Goal: Task Accomplishment & Management: Complete application form

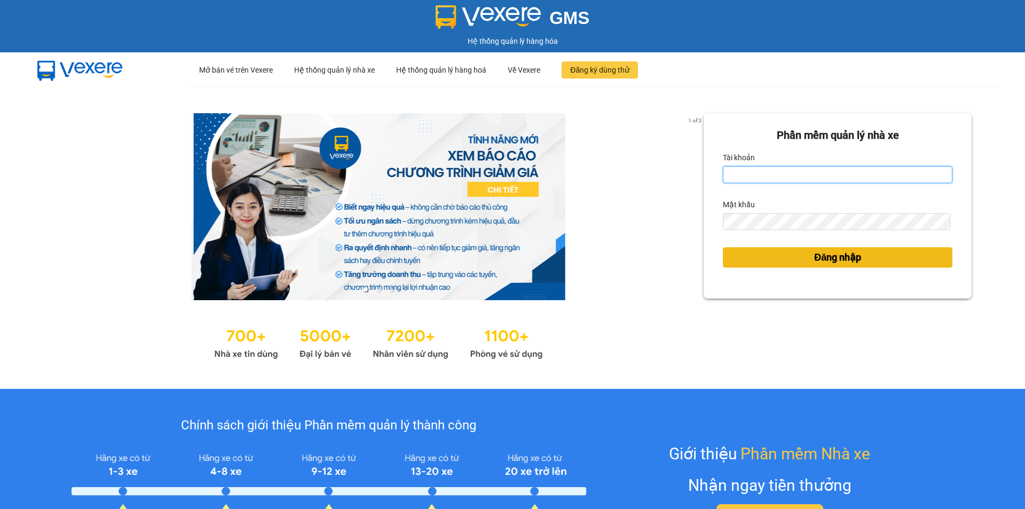
type input "vonhuy.hkot"
click at [771, 255] on button "Đăng nhập" at bounding box center [836, 257] width 229 height 20
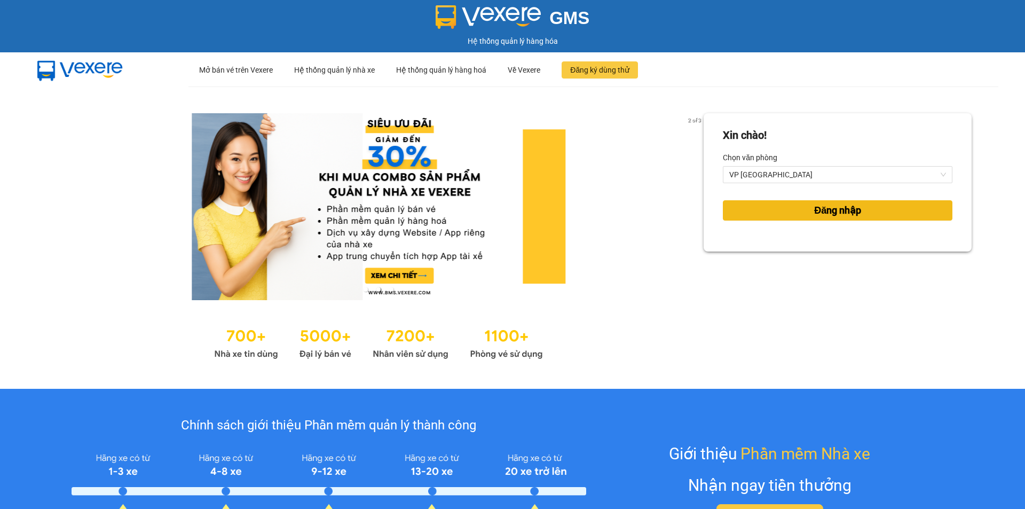
click at [772, 217] on button "Đăng nhập" at bounding box center [836, 210] width 229 height 20
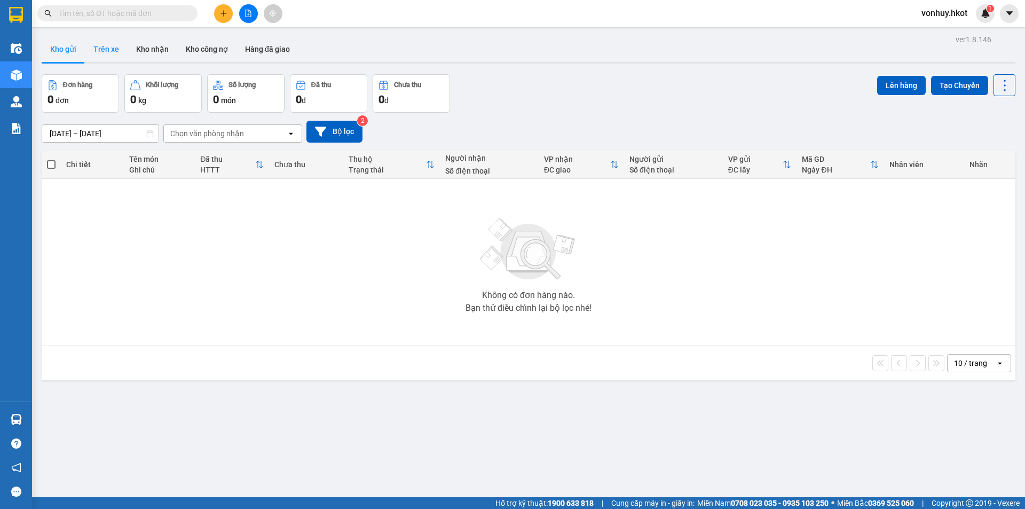
drag, startPoint x: 112, startPoint y: 53, endPoint x: 123, endPoint y: 54, distance: 11.3
click at [112, 52] on button "Trên xe" at bounding box center [106, 49] width 43 height 26
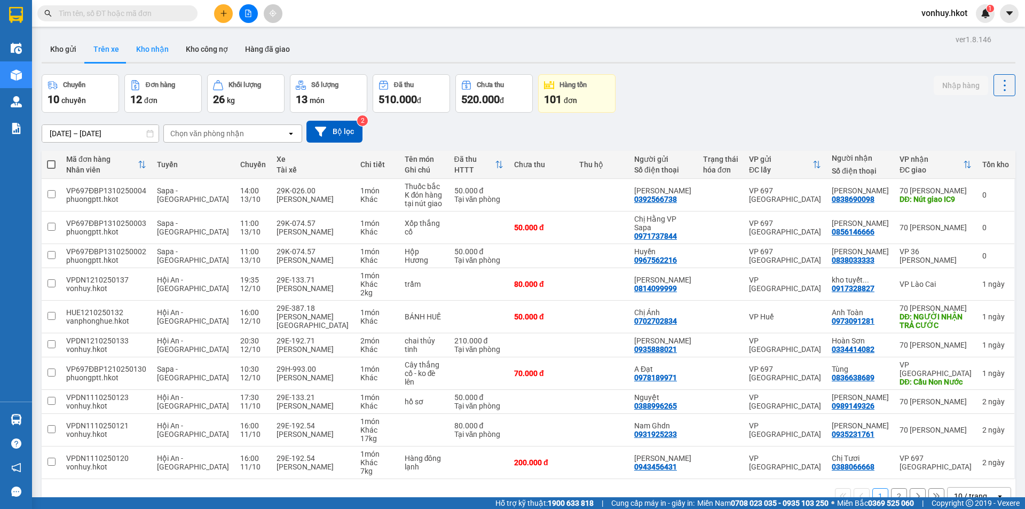
click at [159, 52] on button "Kho nhận" at bounding box center [153, 49] width 50 height 26
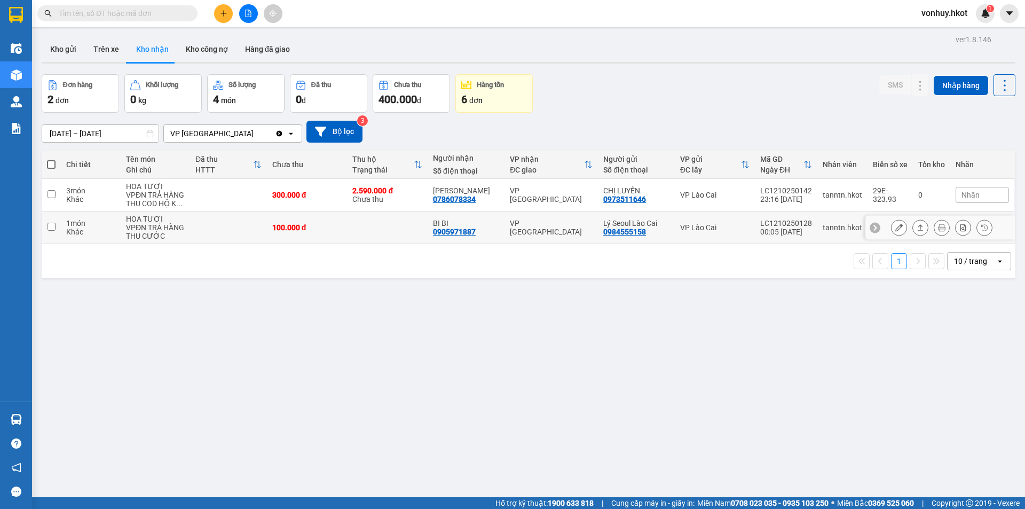
click at [275, 195] on div "300.000 đ" at bounding box center [307, 194] width 70 height 9
checkbox input "true"
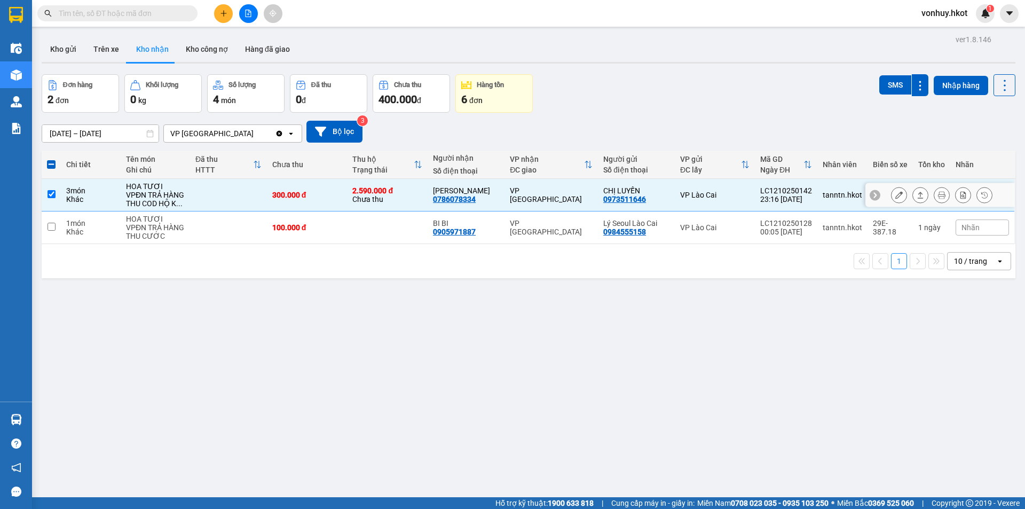
click at [902, 194] on div at bounding box center [941, 195] width 101 height 16
click at [912, 194] on button at bounding box center [919, 195] width 15 height 19
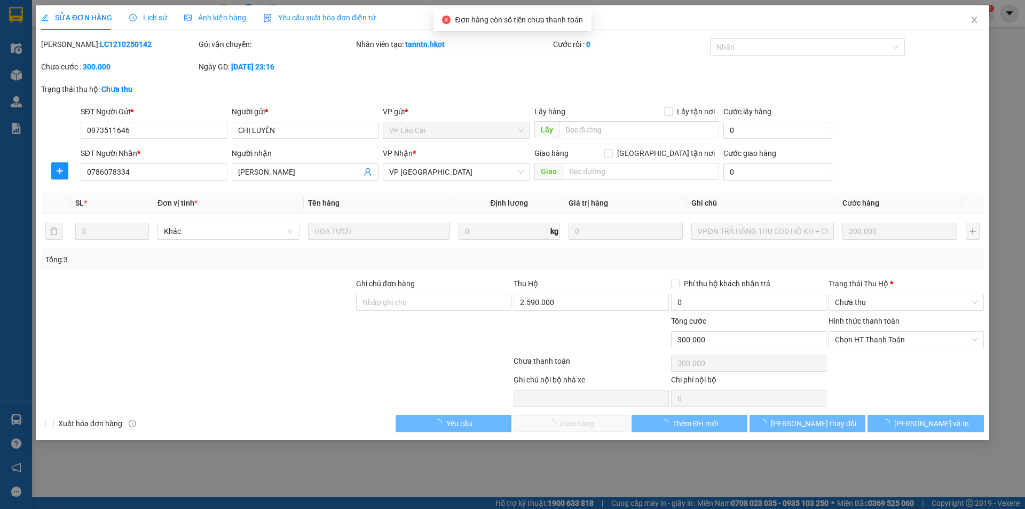
type input "0973511646"
type input "CHỊ LUYẾN"
type input "0786078334"
type input "[PERSON_NAME]"
type input "300.000"
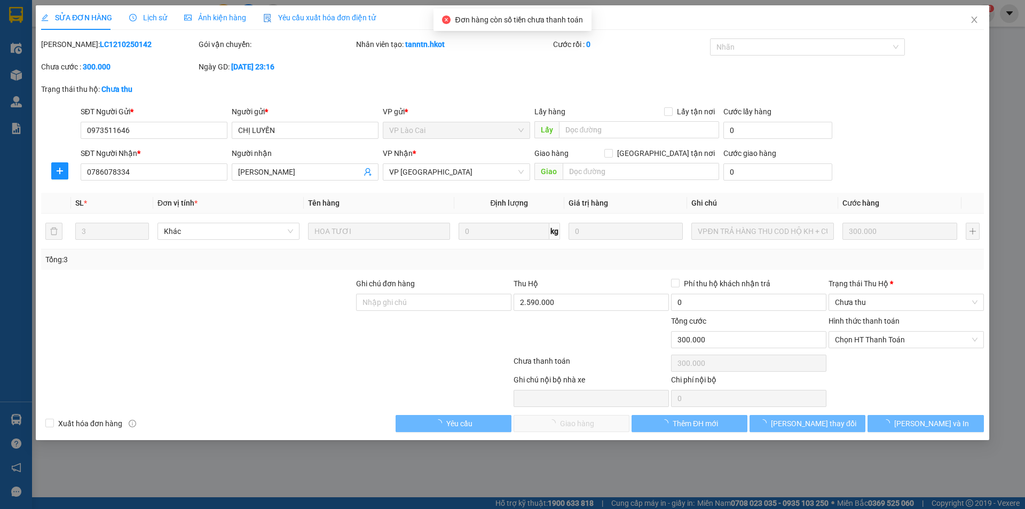
type input "300.000"
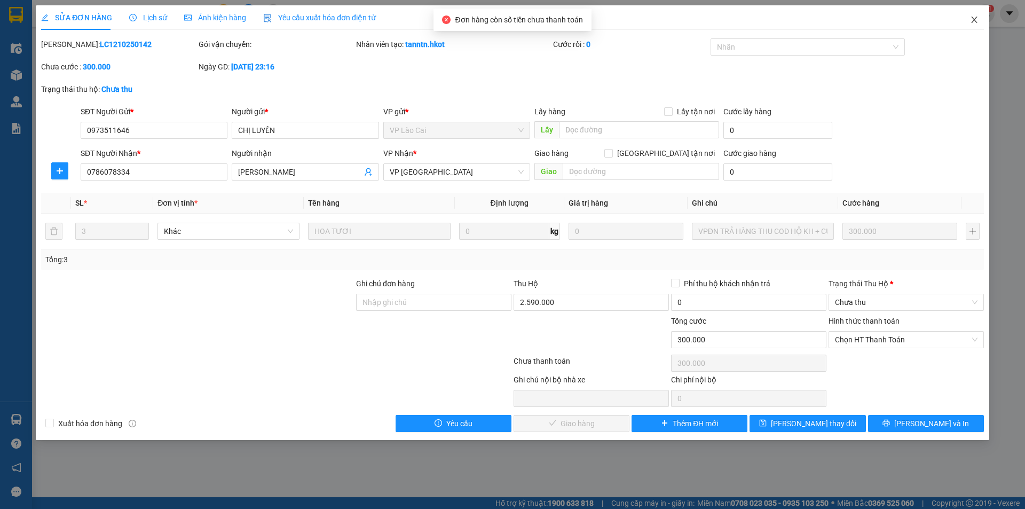
click at [978, 22] on span "Close" at bounding box center [974, 20] width 30 height 30
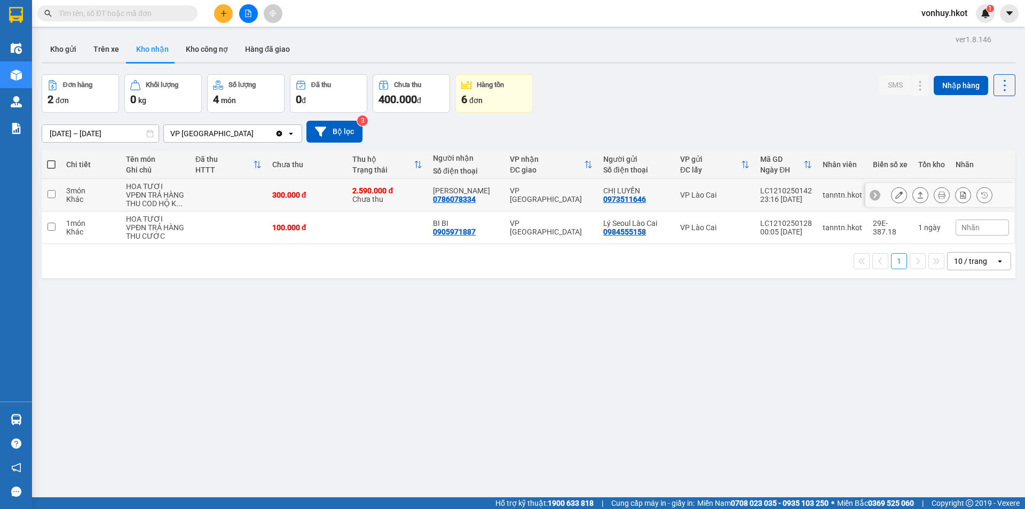
click at [853, 193] on td "tanntn.hkot" at bounding box center [842, 195] width 50 height 33
checkbox input "true"
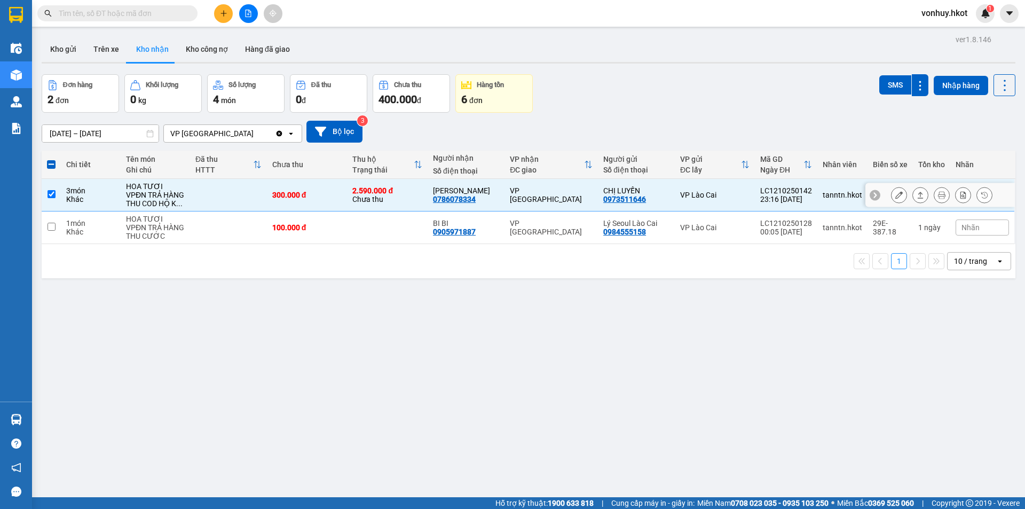
click at [937, 196] on button at bounding box center [941, 195] width 15 height 19
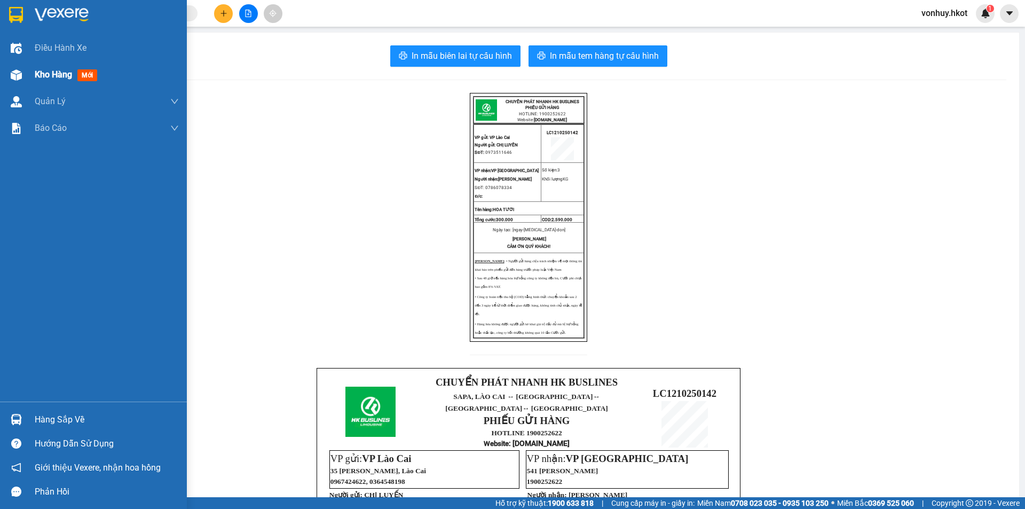
click at [6, 81] on div "Kho hàng mới" at bounding box center [93, 74] width 187 height 27
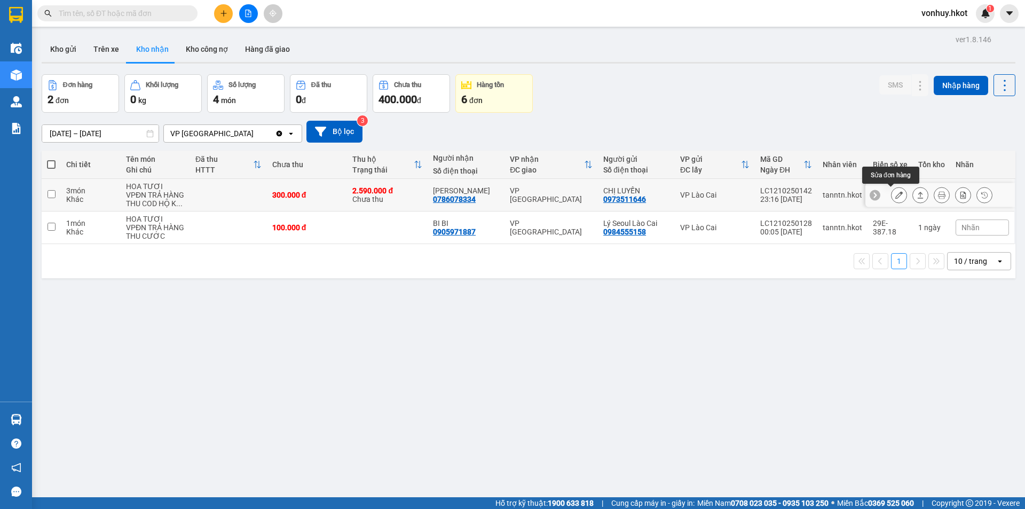
click at [894, 195] on button at bounding box center [898, 195] width 15 height 19
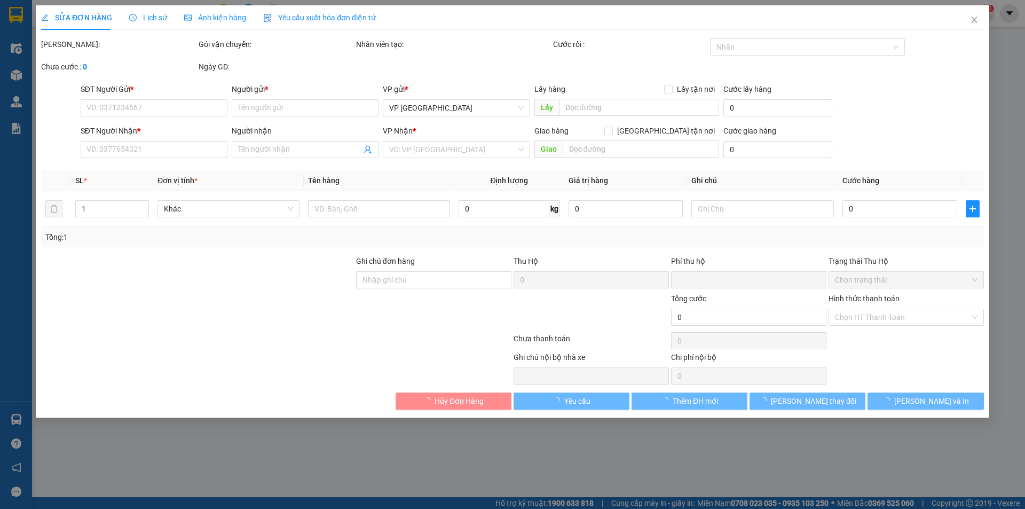
type input "0973511646"
type input "CHỊ LUYẾN"
type input "0786078334"
type input "[PERSON_NAME]"
type input "300.000"
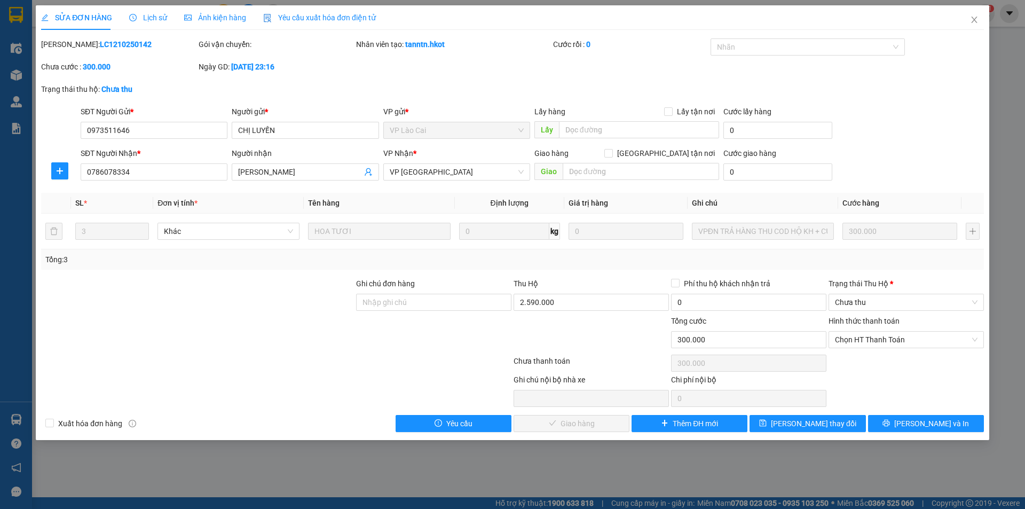
click at [877, 325] on div "Hình thức thanh toán" at bounding box center [905, 323] width 155 height 16
click at [874, 340] on span "Chọn HT Thanh Toán" at bounding box center [906, 339] width 142 height 16
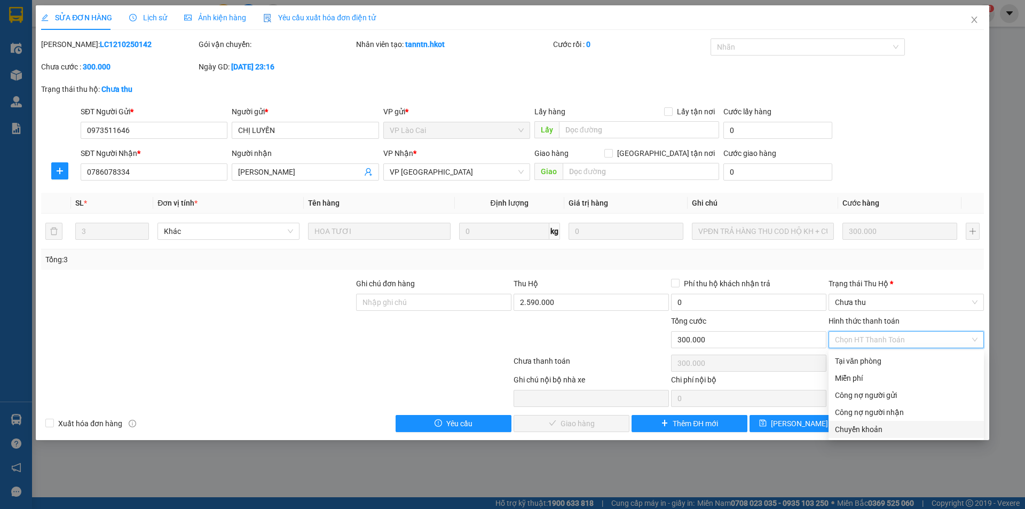
click at [852, 433] on div "Chuyển khoản" at bounding box center [906, 429] width 142 height 12
type input "0"
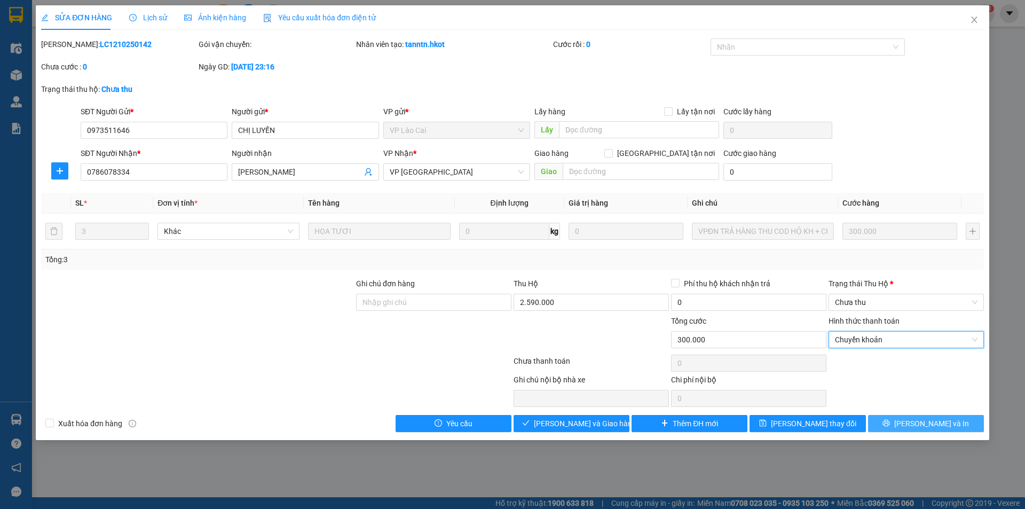
click at [922, 420] on span "[PERSON_NAME] và In" at bounding box center [931, 423] width 75 height 12
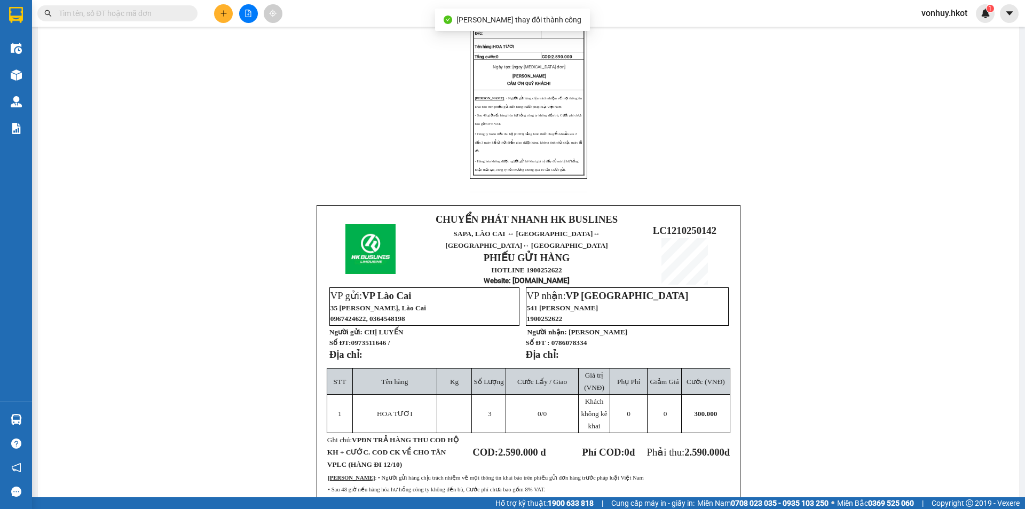
scroll to position [288, 0]
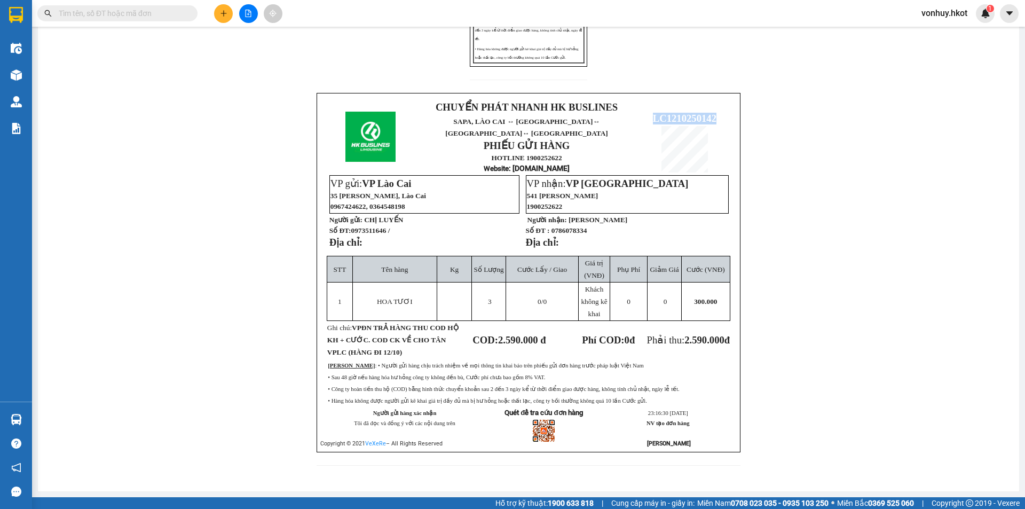
drag, startPoint x: 642, startPoint y: 104, endPoint x: 712, endPoint y: 104, distance: 69.9
click at [712, 104] on td "LC1210250142" at bounding box center [684, 136] width 96 height 75
copy span "LC1210250142"
click at [640, 113] on p "LC1210250142" at bounding box center [684, 119] width 95 height 12
drag, startPoint x: 644, startPoint y: 110, endPoint x: 713, endPoint y: 109, distance: 69.4
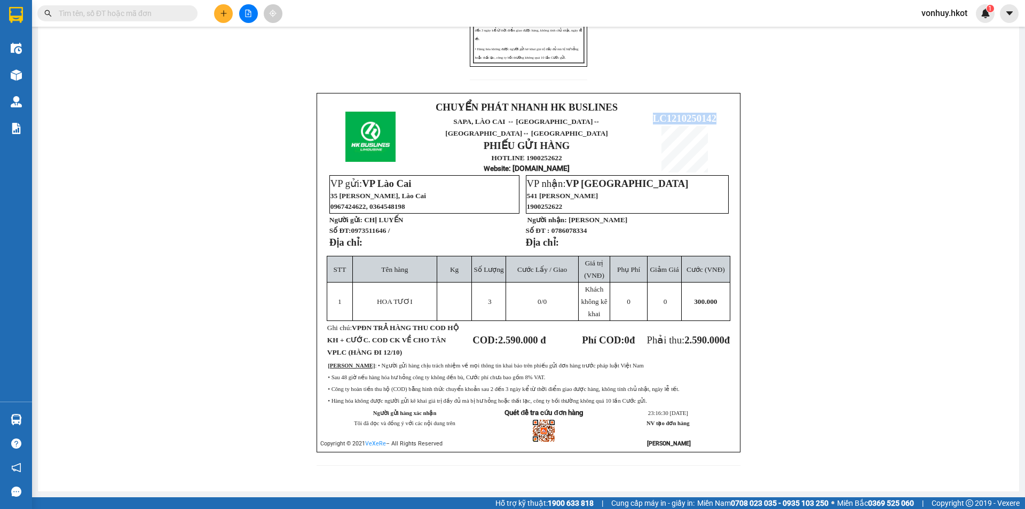
click at [713, 113] on p "LC1210250142" at bounding box center [684, 119] width 95 height 12
copy span "LC1210250142"
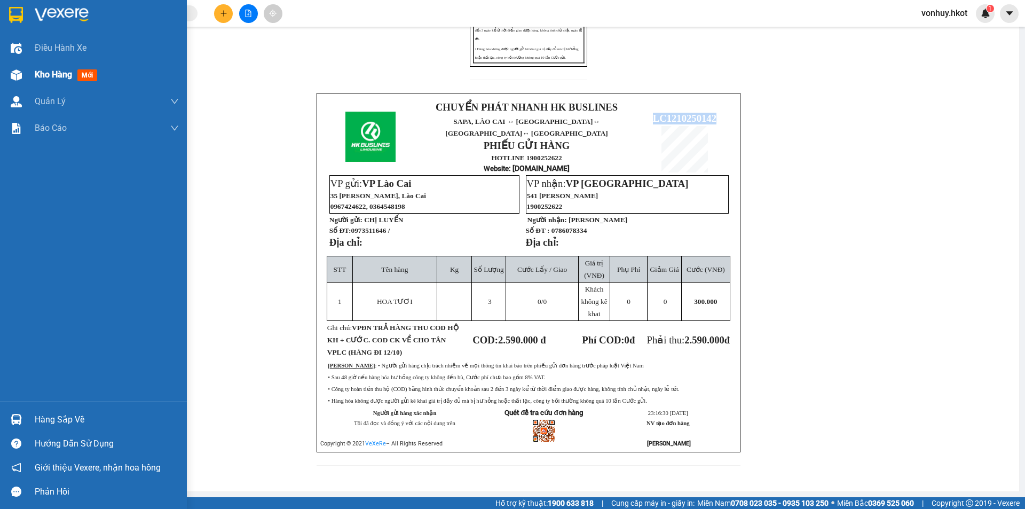
click at [22, 69] on div at bounding box center [16, 75] width 19 height 19
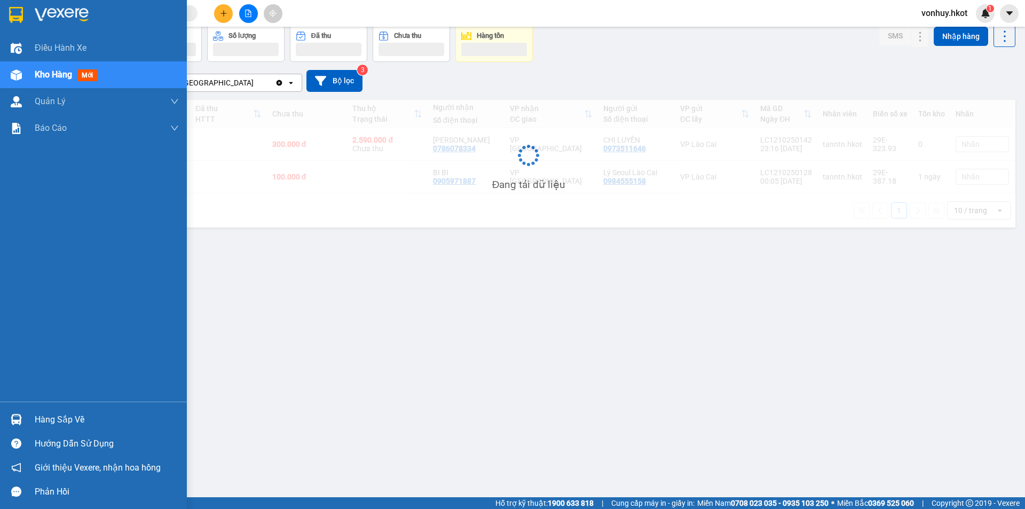
scroll to position [49, 0]
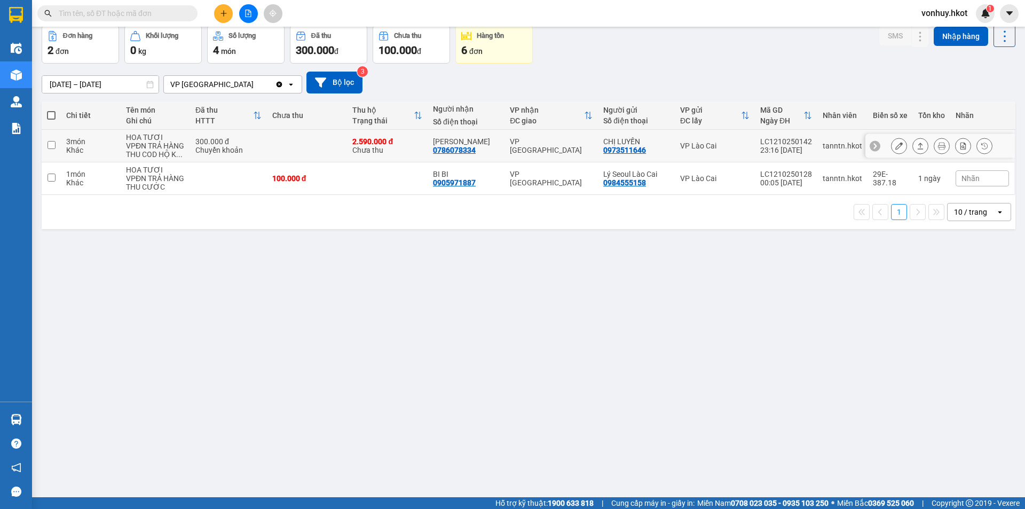
click at [290, 144] on td at bounding box center [307, 146] width 81 height 33
checkbox input "true"
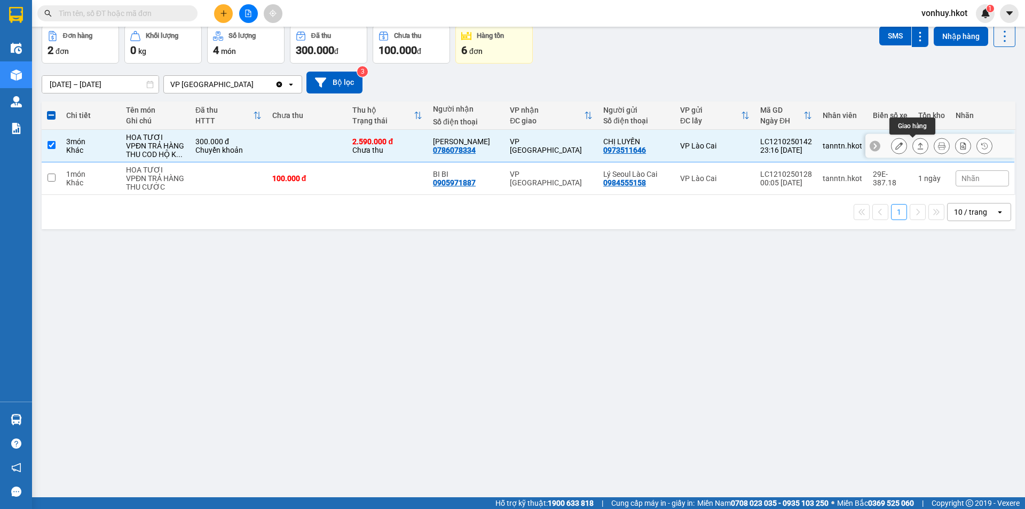
click at [916, 144] on icon at bounding box center [919, 145] width 7 height 7
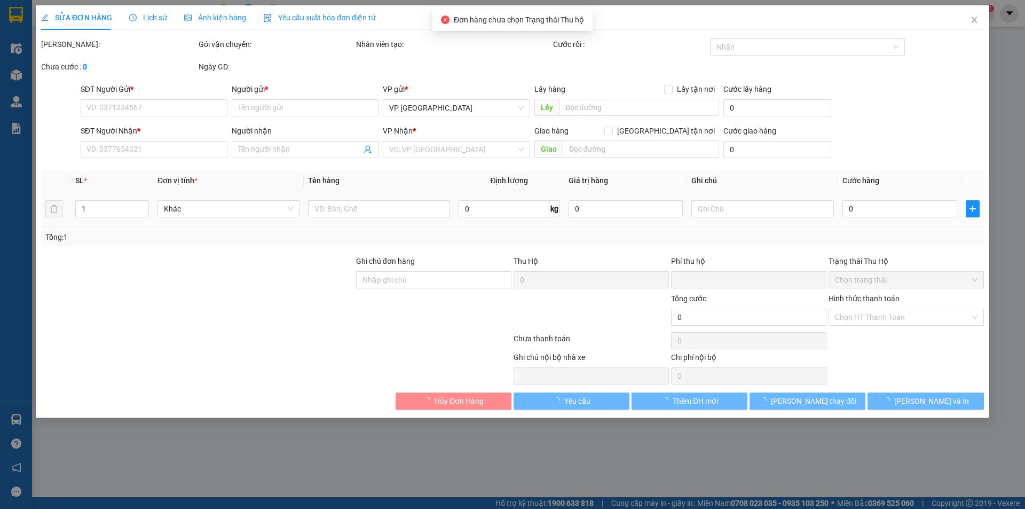
type input "0973511646"
type input "CHỊ LUYẾN"
type input "0786078334"
type input "[PERSON_NAME]"
type input "300.000"
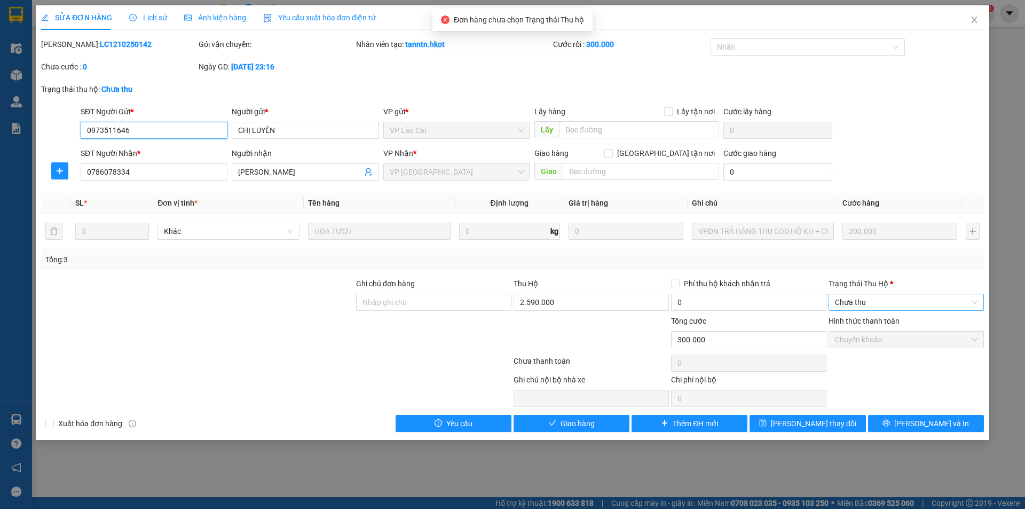
click at [862, 302] on span "Chưa thu" at bounding box center [906, 302] width 142 height 16
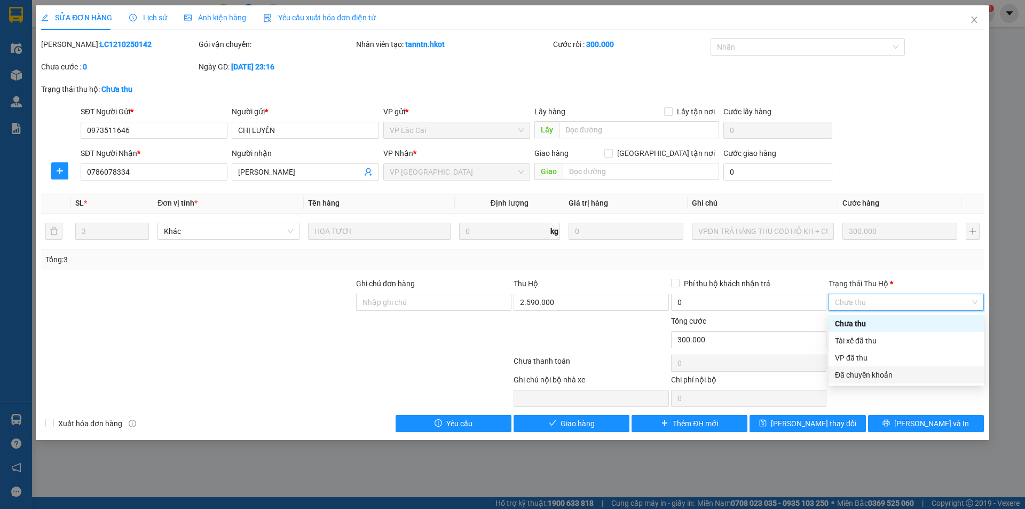
click at [849, 374] on div "Đã chuyển khoản" at bounding box center [906, 375] width 142 height 12
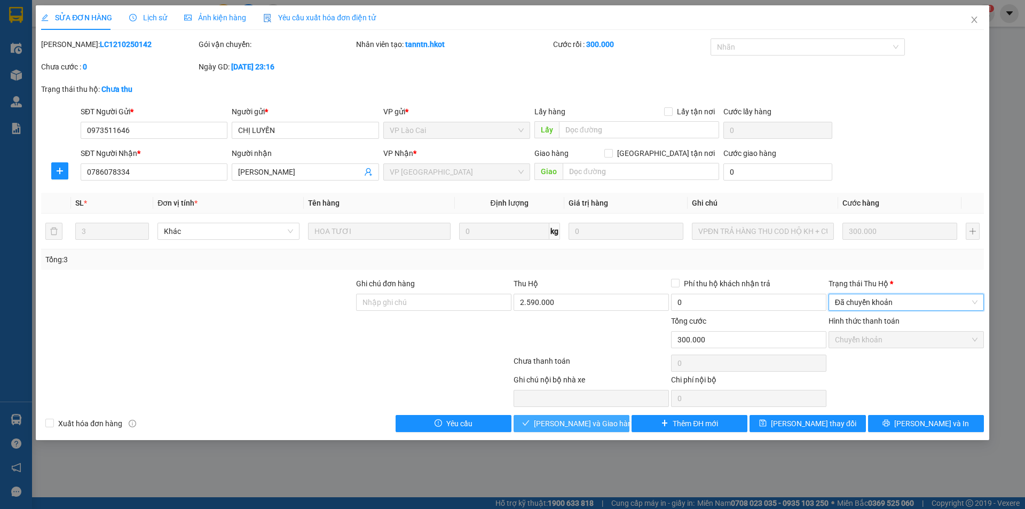
click at [598, 422] on span "[PERSON_NAME] và Giao hàng" at bounding box center [585, 423] width 102 height 12
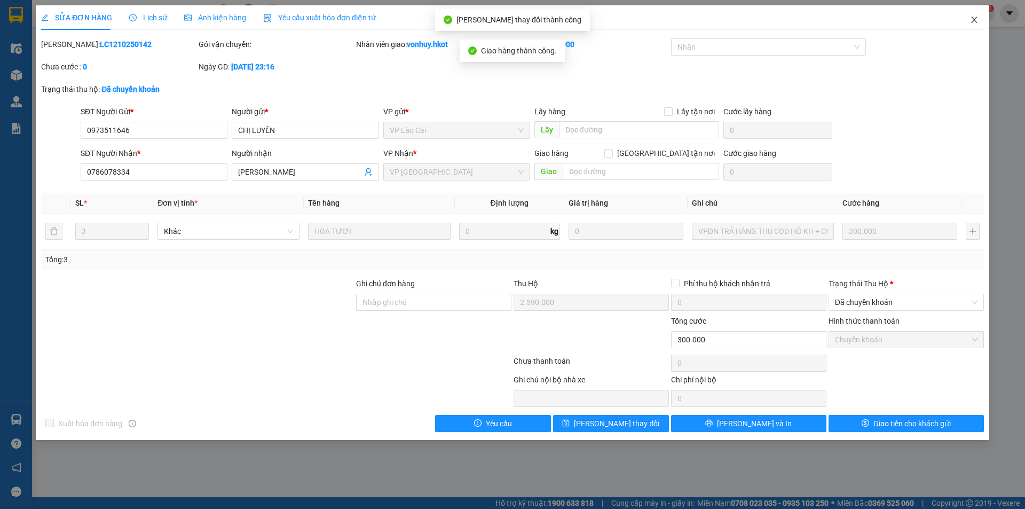
click at [972, 21] on icon "close" at bounding box center [974, 19] width 9 height 9
